Goal: Transaction & Acquisition: Purchase product/service

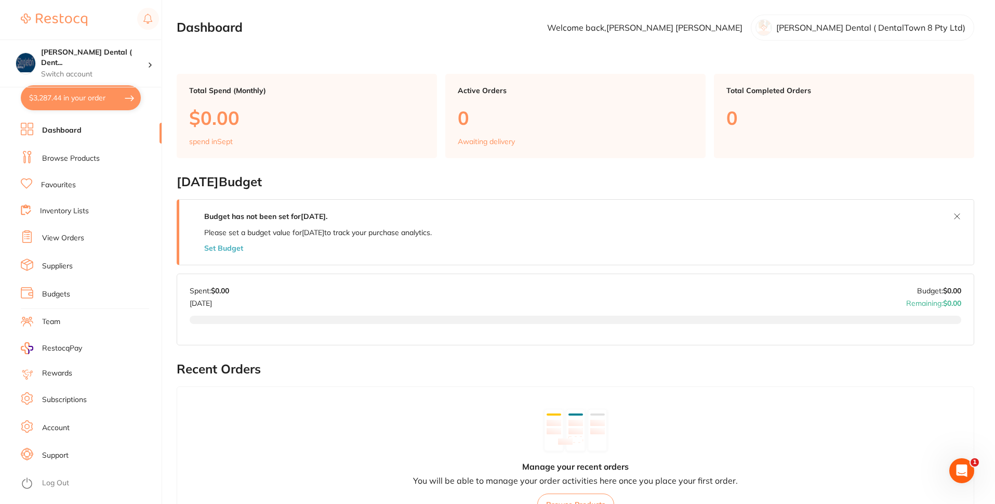
click at [111, 95] on button "$3,287.44 in your order" at bounding box center [81, 97] width 120 height 25
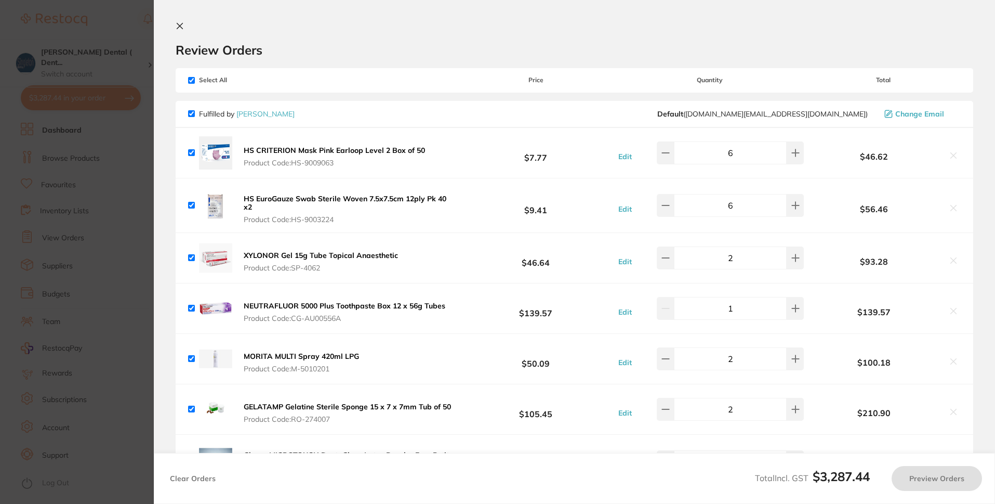
checkbox input "true"
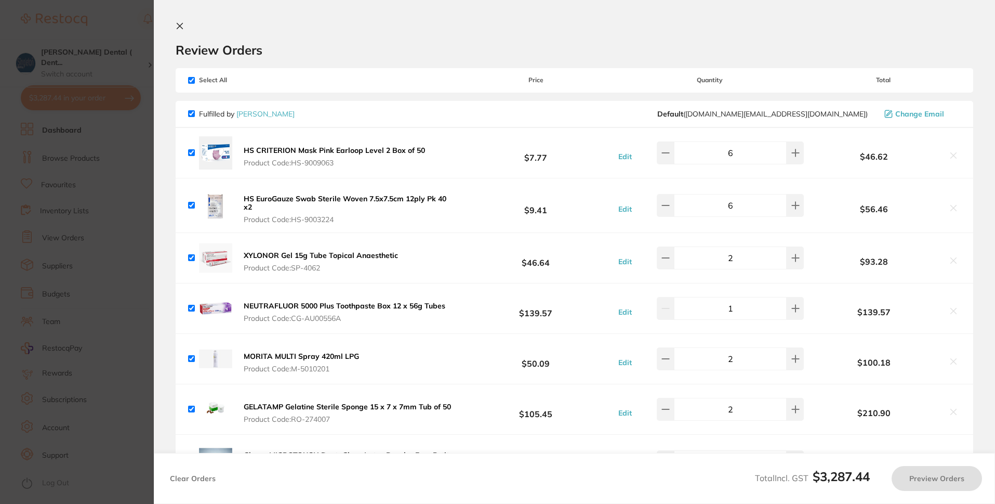
checkbox input "true"
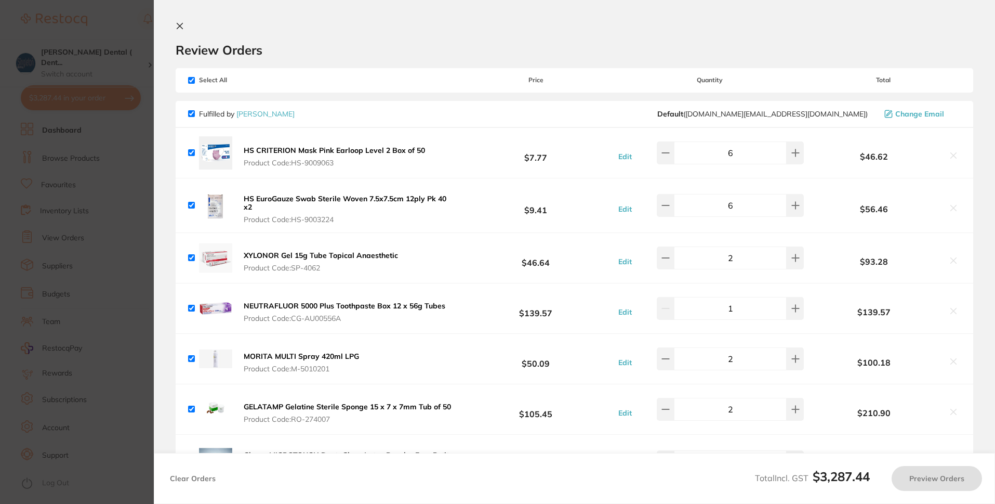
checkbox input "true"
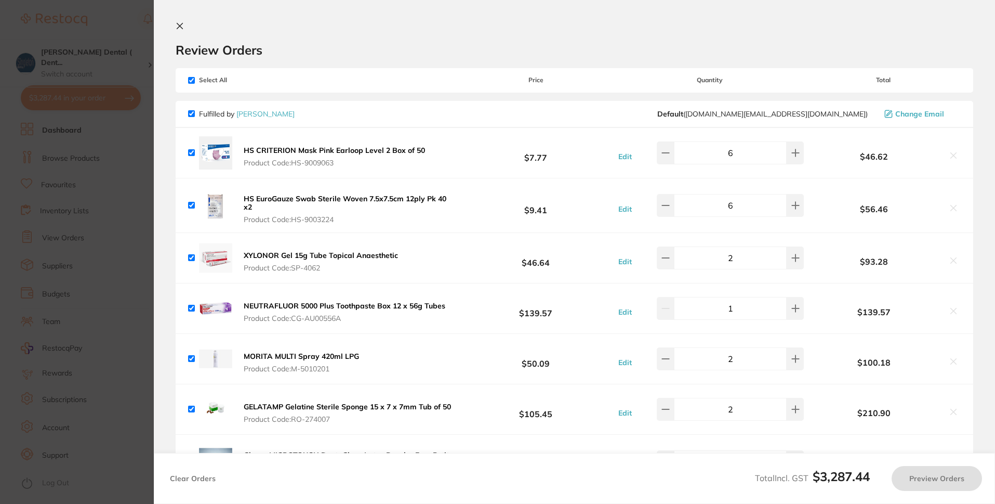
checkbox input "true"
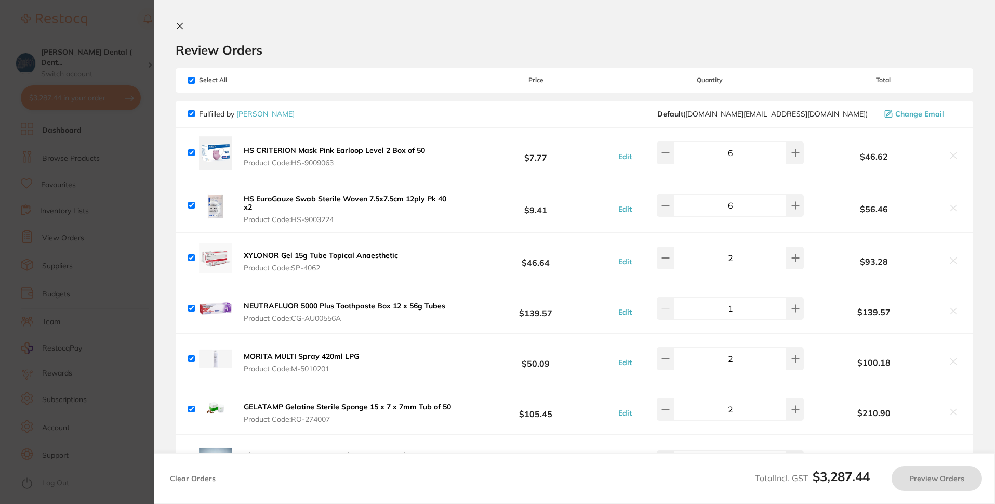
checkbox input "true"
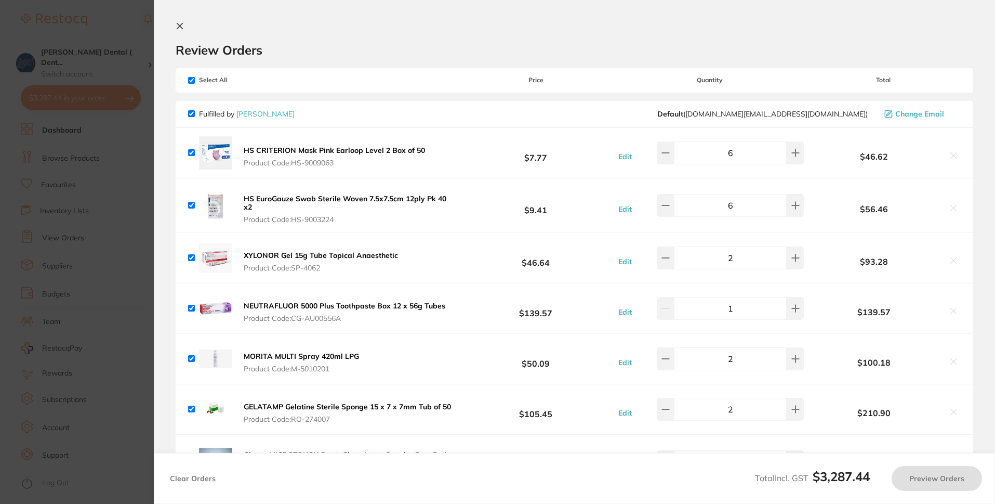
checkbox input "true"
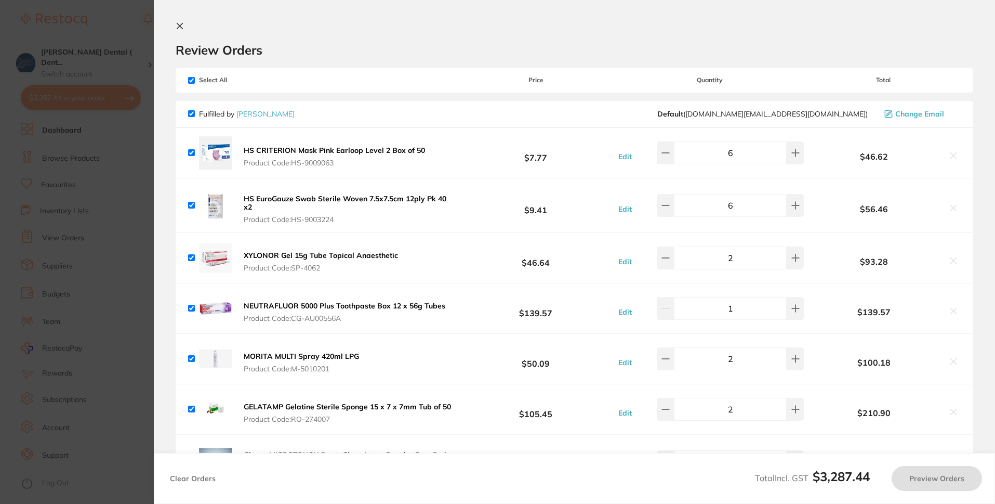
checkbox input "true"
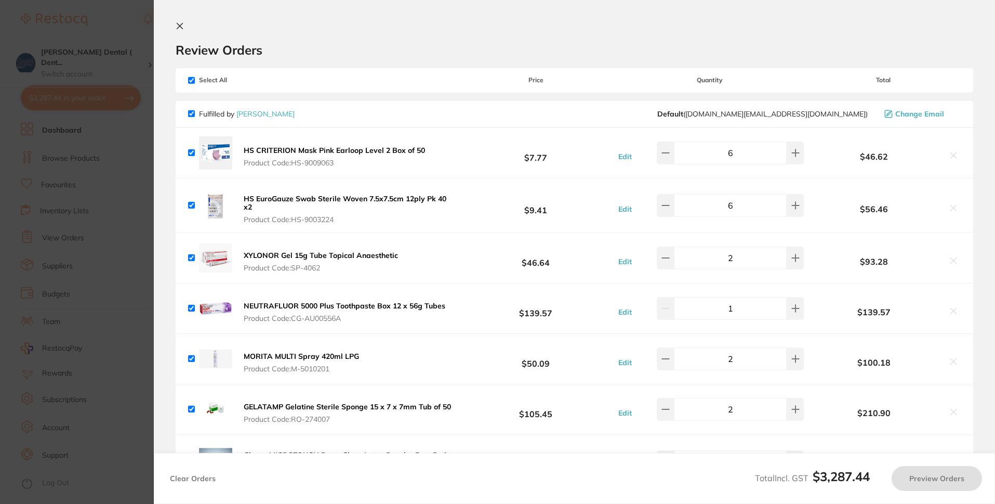
checkbox input "true"
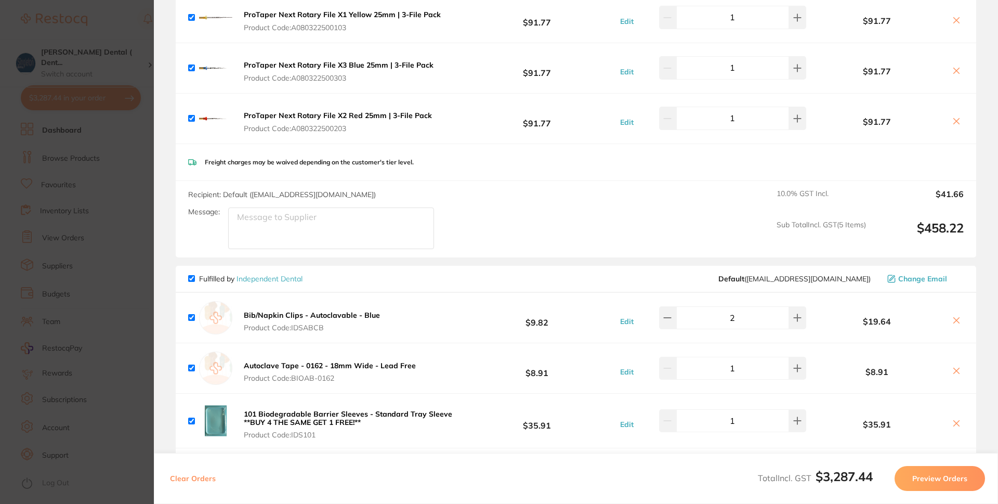
scroll to position [727, 0]
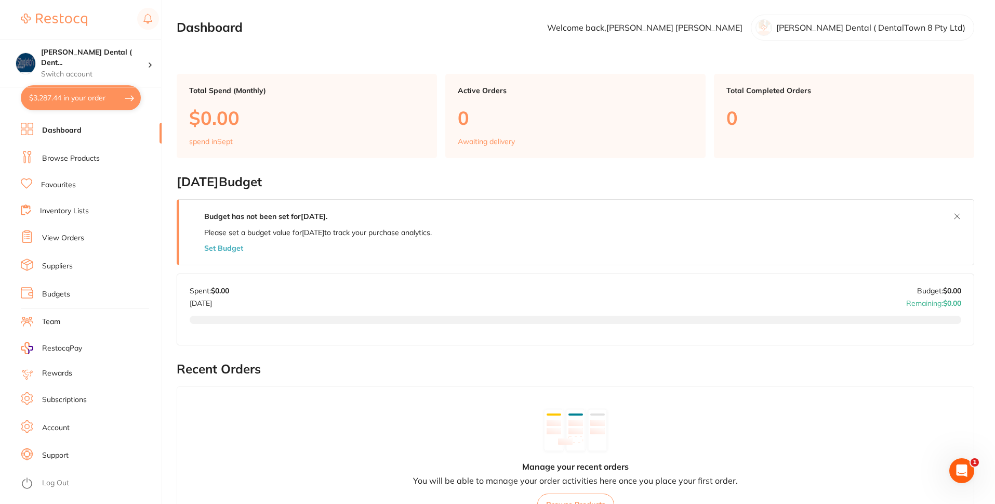
click at [65, 153] on link "Browse Products" at bounding box center [71, 158] width 58 height 10
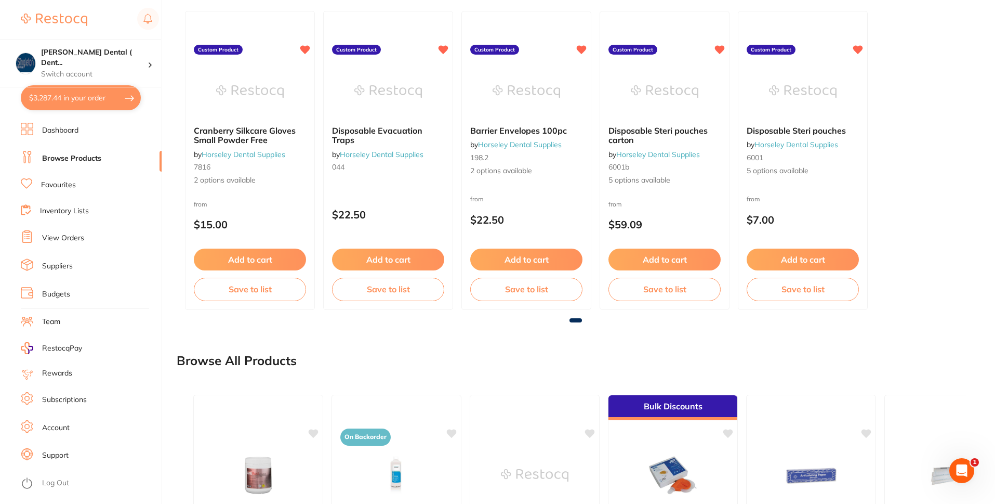
scroll to position [156, 0]
click at [66, 183] on link "Favourites" at bounding box center [58, 185] width 35 height 10
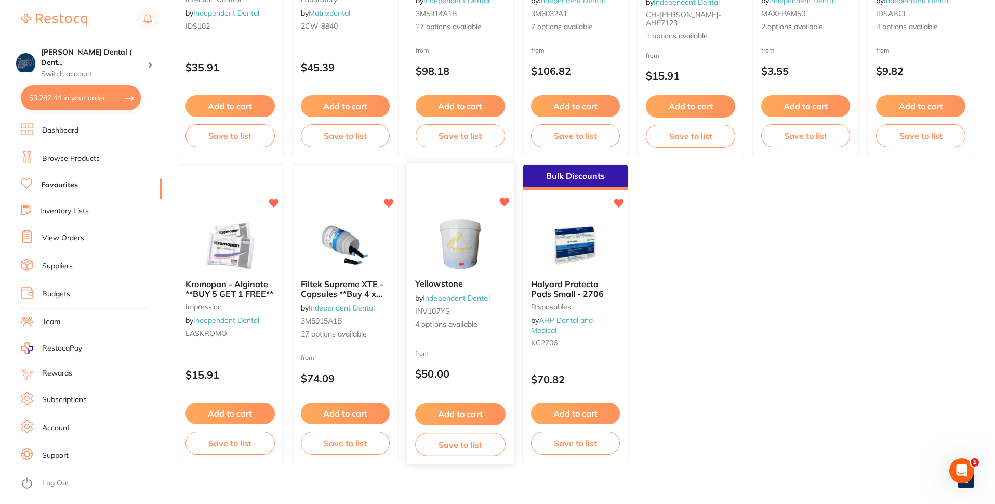
scroll to position [1506, 0]
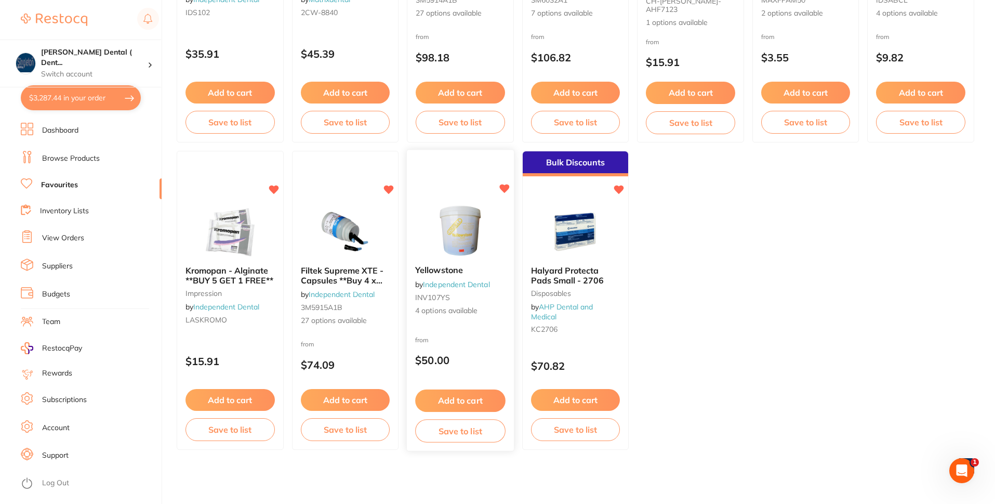
click at [454, 398] on button "Add to cart" at bounding box center [460, 400] width 90 height 22
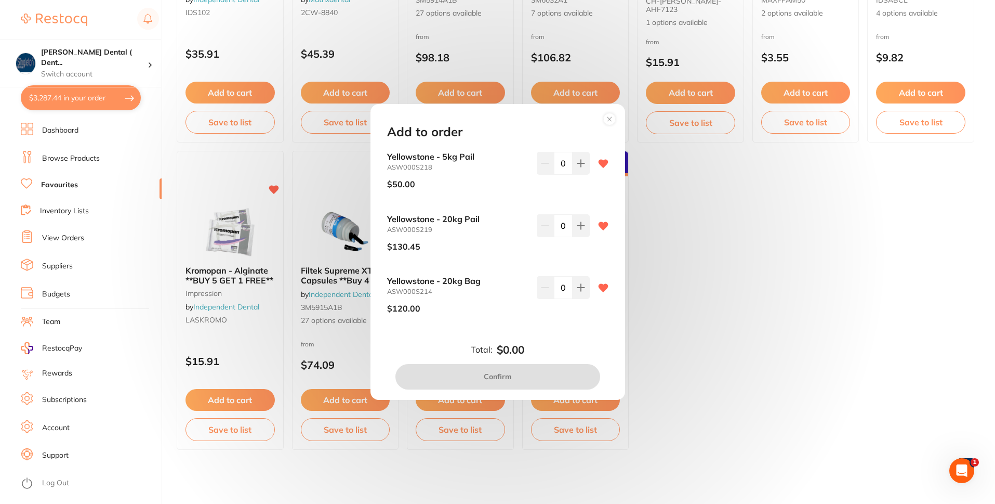
scroll to position [0, 0]
click at [579, 162] on icon at bounding box center [580, 163] width 7 height 7
type input "1"
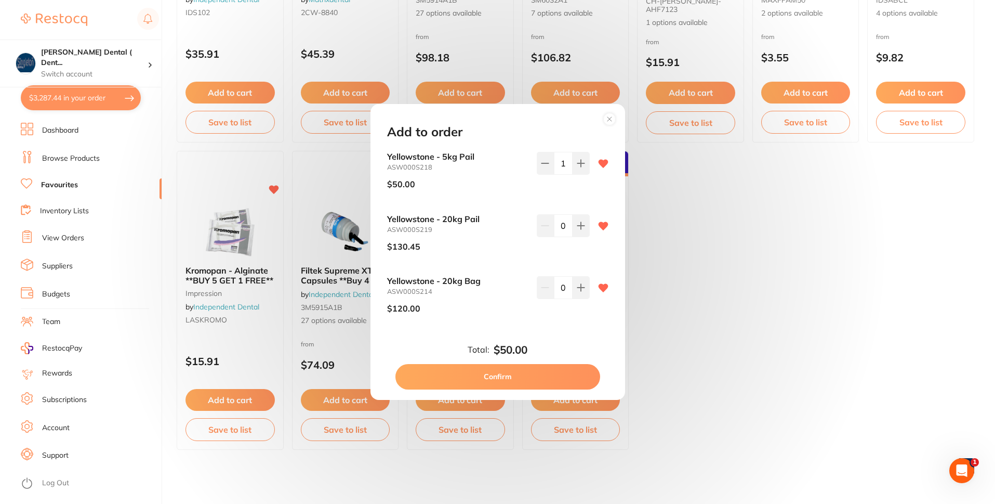
click at [498, 377] on button "Confirm" at bounding box center [497, 376] width 205 height 25
